Goal: Task Accomplishment & Management: Use online tool/utility

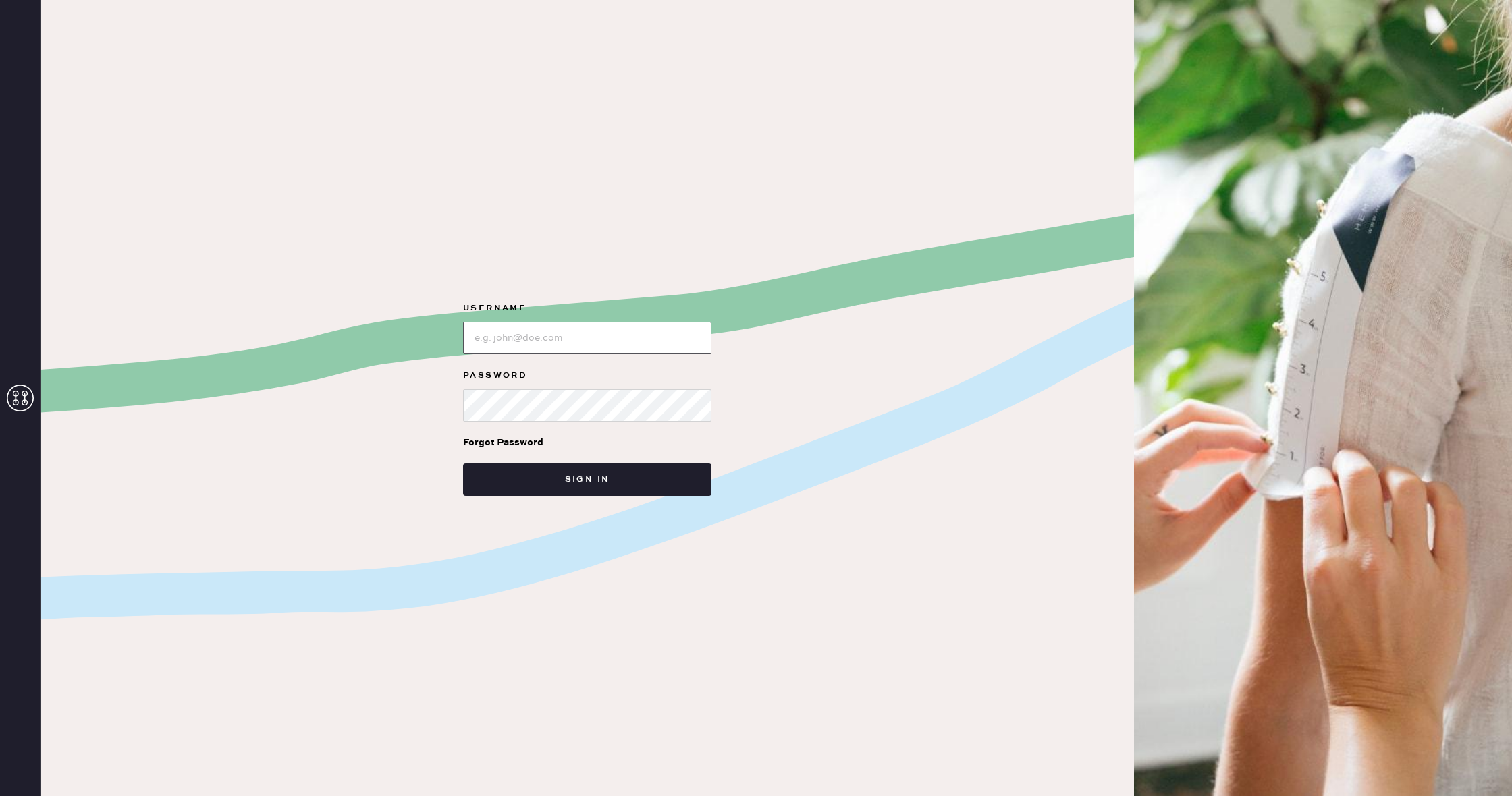
type input "reformationcharleston"
click at [630, 490] on button "Sign in" at bounding box center [587, 480] width 248 height 32
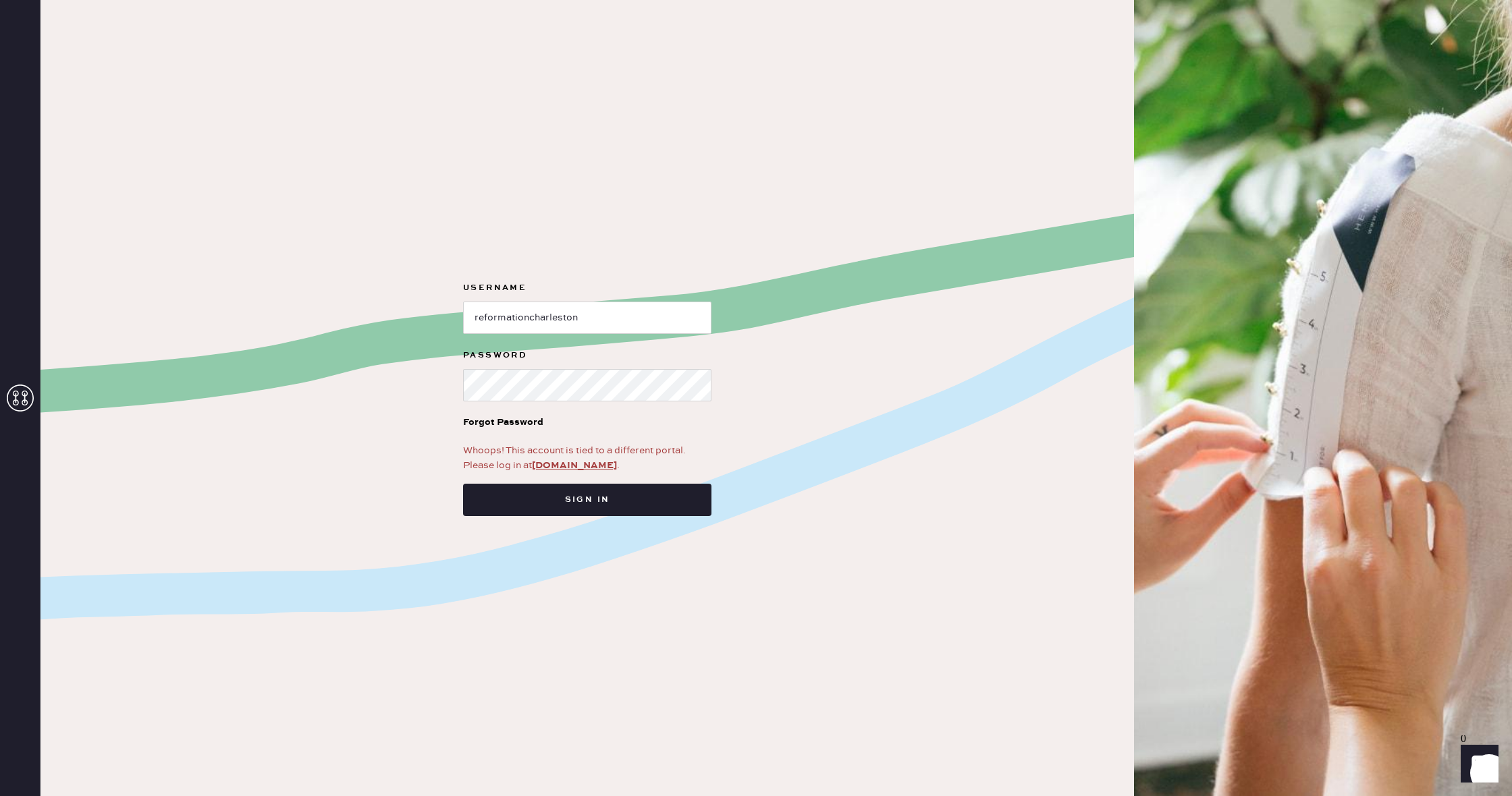
click at [584, 464] on link "app.hemster.co" at bounding box center [574, 466] width 85 height 12
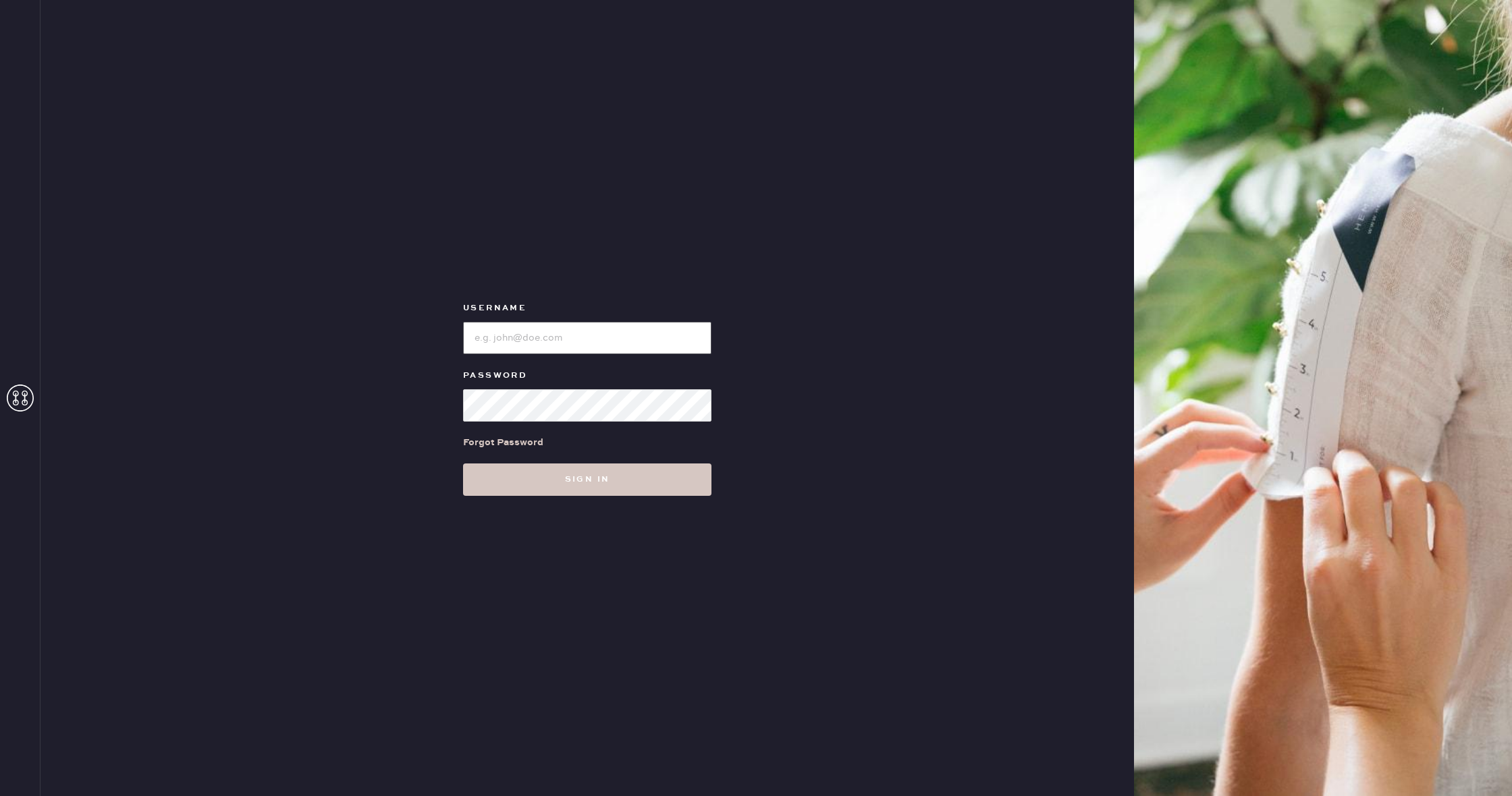
type input "reformationcharleston"
click at [636, 503] on div "Username Password Forgot Password Sign in" at bounding box center [588, 398] width 1093 height 796
click at [630, 481] on button "Sign in" at bounding box center [587, 480] width 248 height 32
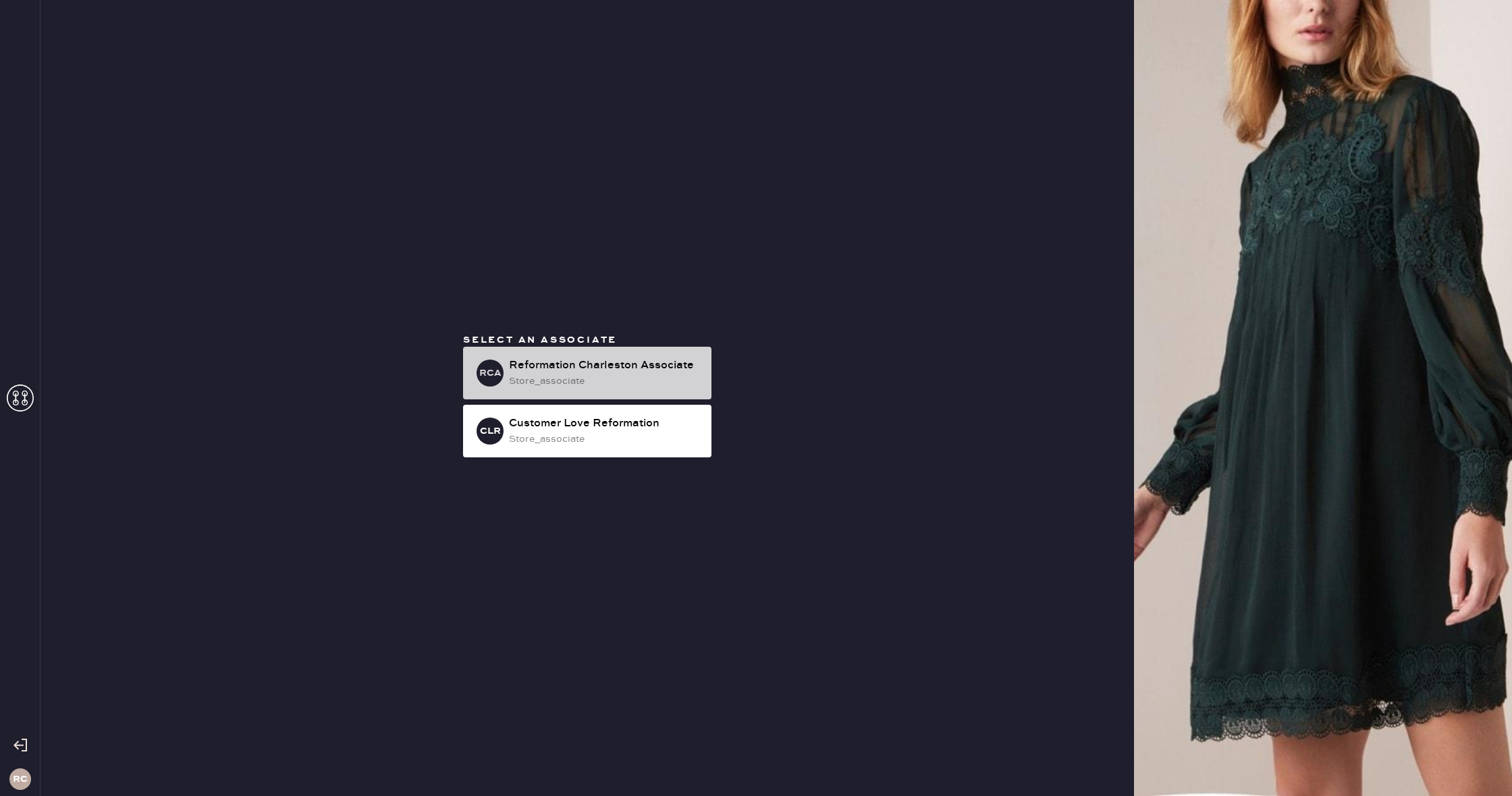
click at [592, 380] on div "store_associate" at bounding box center [605, 381] width 192 height 15
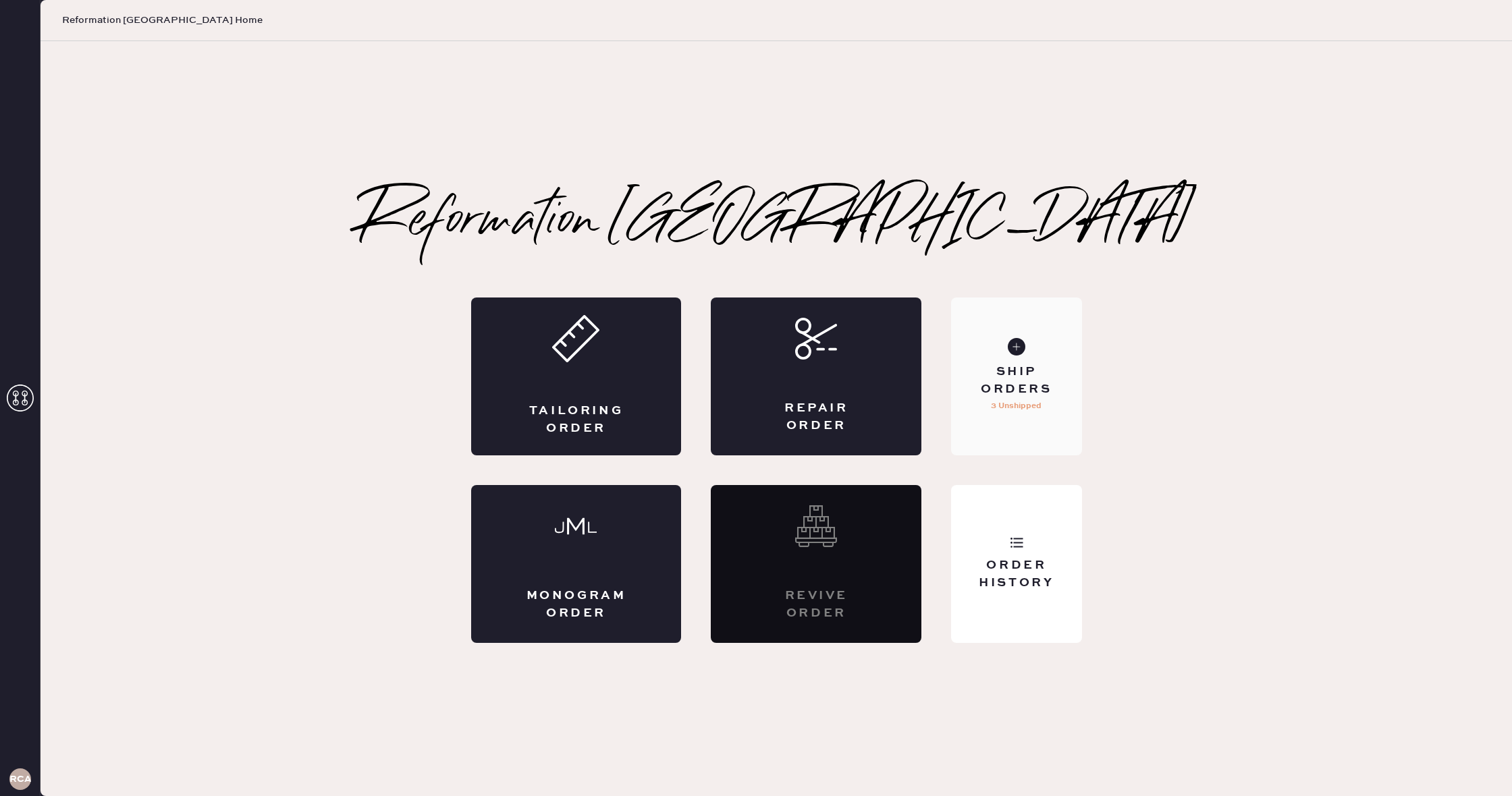
click at [1077, 359] on div "Ship Orders 3 Unshipped" at bounding box center [1016, 377] width 131 height 158
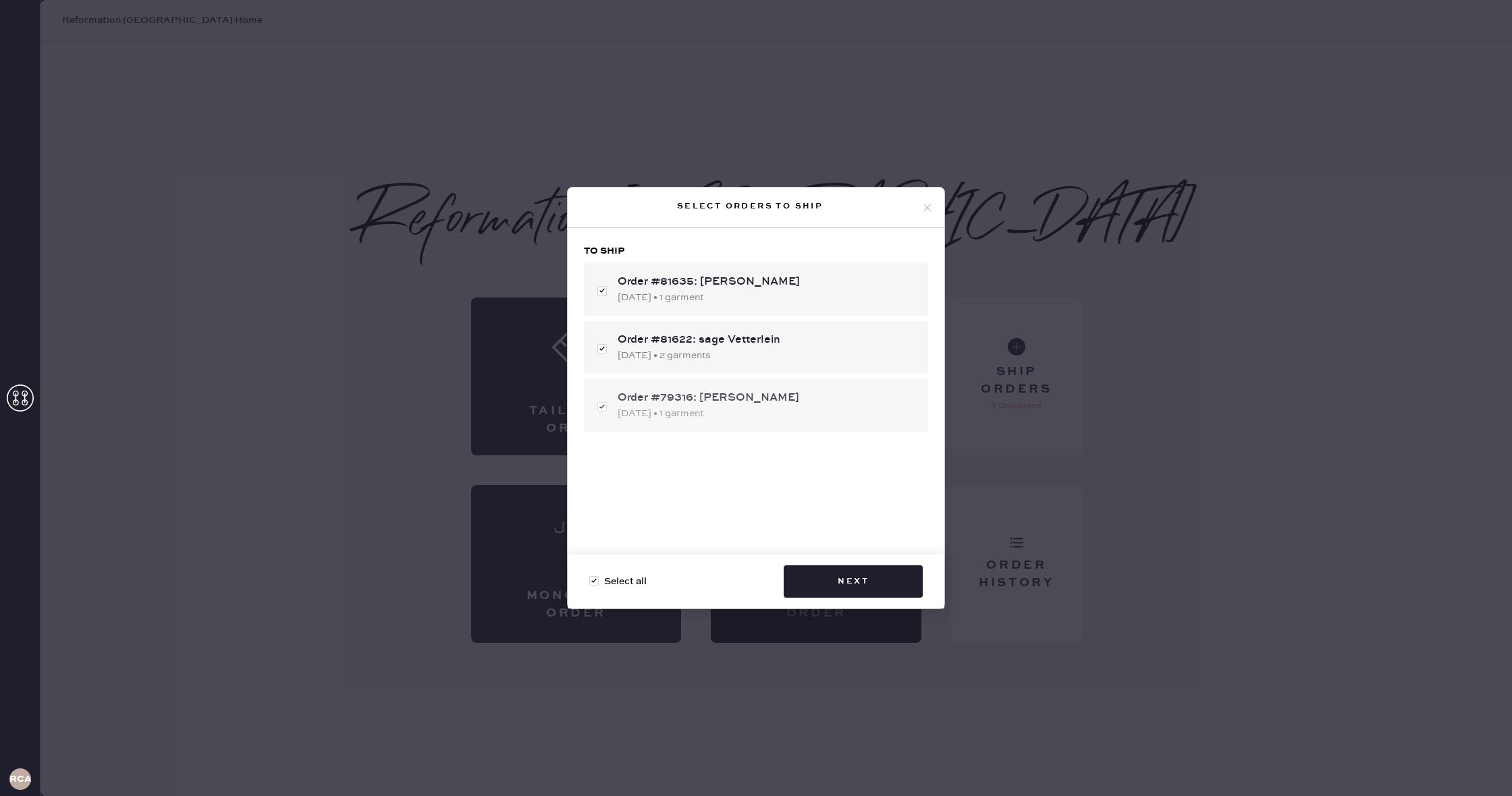
click at [606, 407] on div "Order #79316: [PERSON_NAME] [DATE] • 1 garment" at bounding box center [756, 405] width 344 height 52
checkbox input "false"
click at [883, 579] on button "Next" at bounding box center [853, 581] width 139 height 32
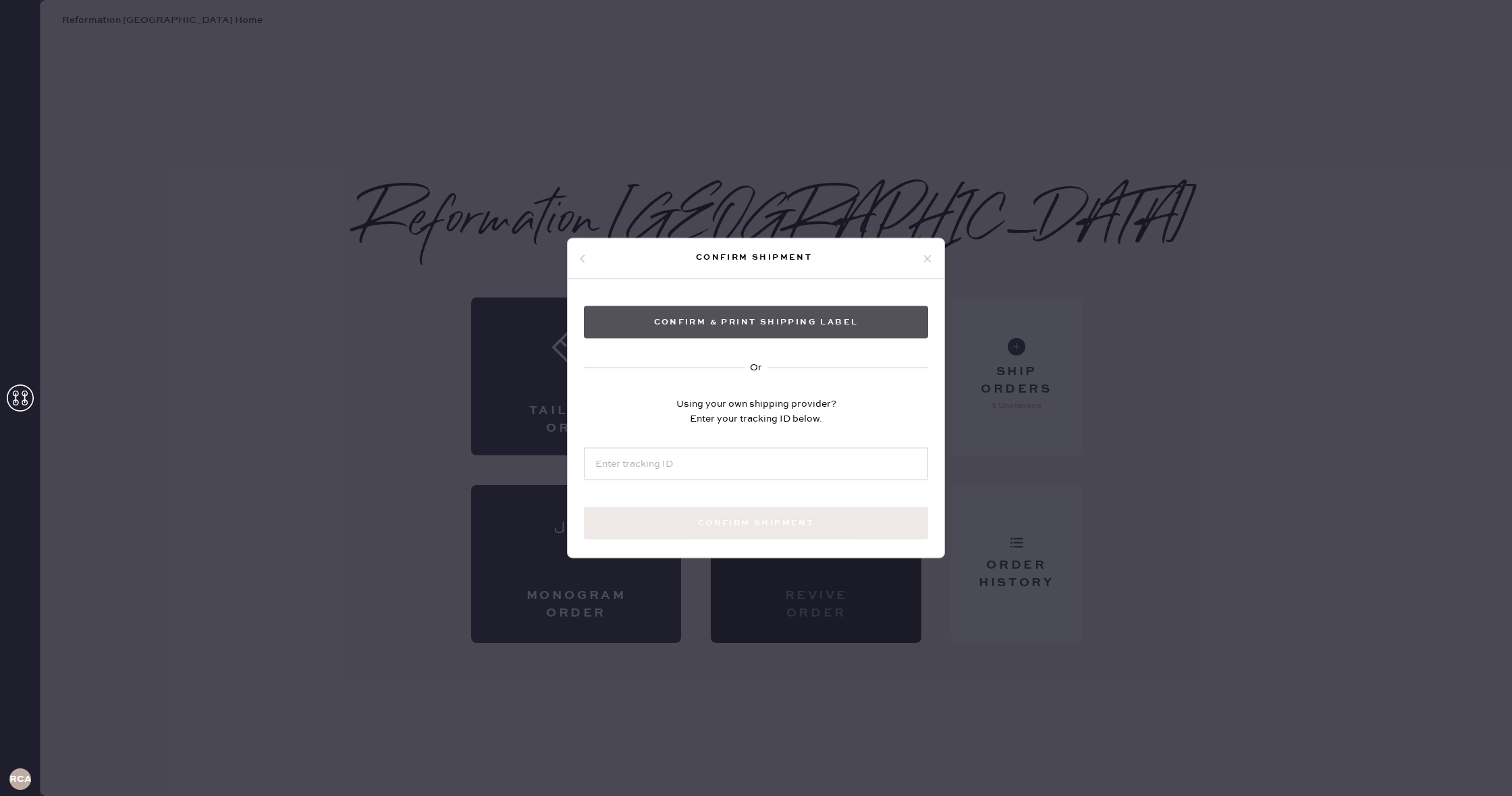
click at [799, 330] on button "Confirm & Print shipping label" at bounding box center [756, 322] width 344 height 32
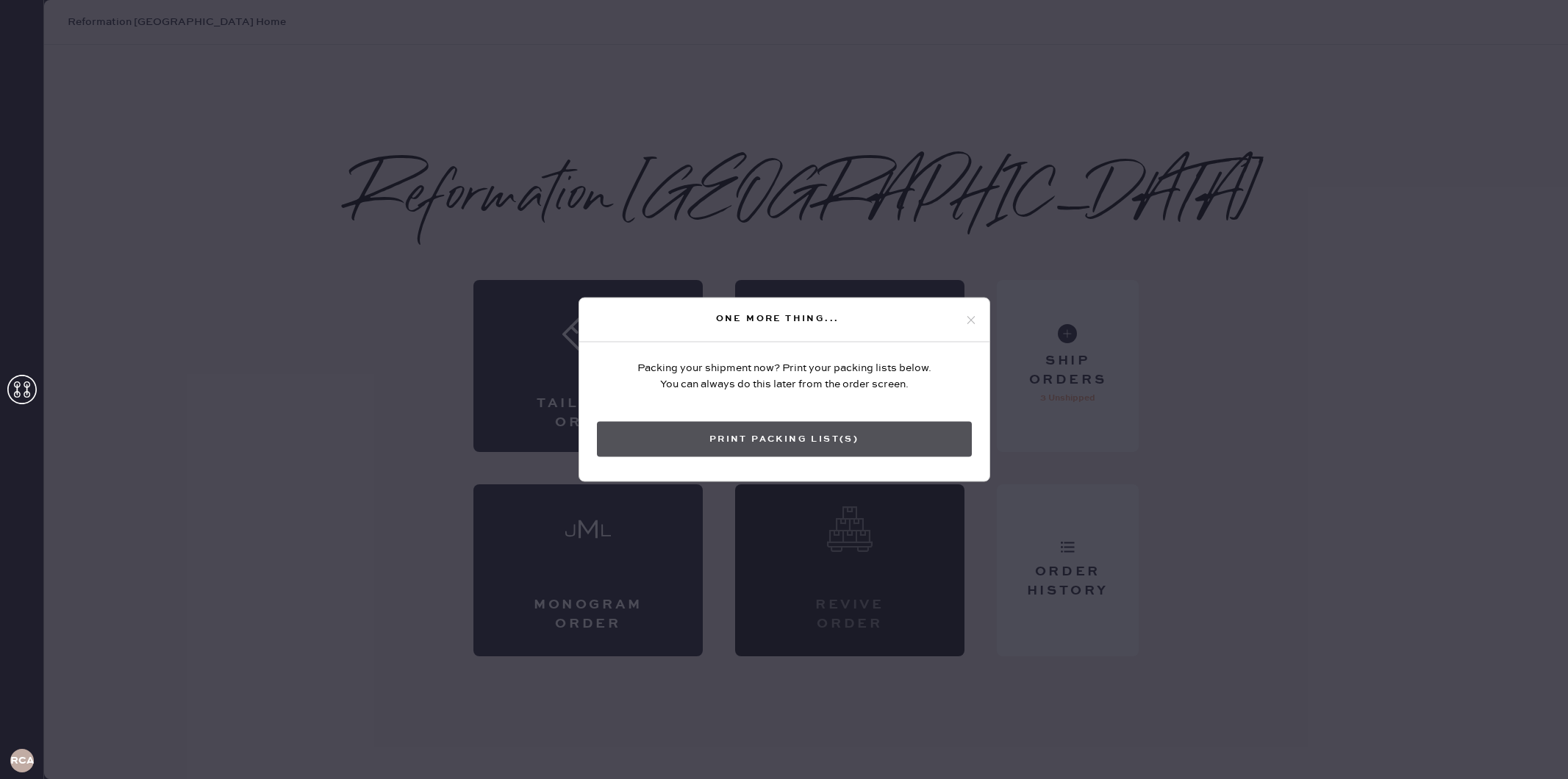
click at [786, 447] on button "Print Packing List(s)" at bounding box center [784, 439] width 375 height 35
